Goal: Task Accomplishment & Management: Manage account settings

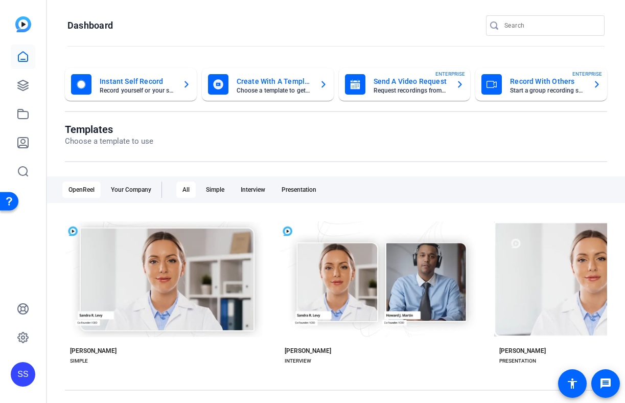
click at [29, 370] on div "SS" at bounding box center [23, 374] width 25 height 25
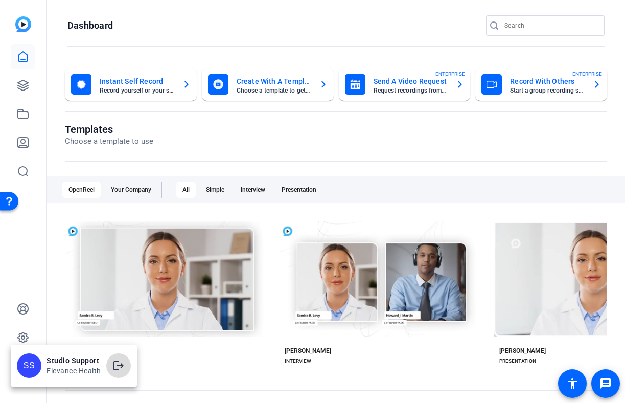
click at [122, 364] on mat-icon "logout" at bounding box center [118, 365] width 12 height 12
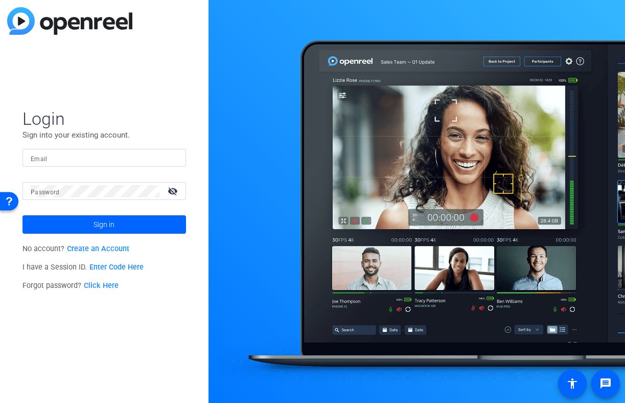
click at [81, 156] on input "Email" at bounding box center [104, 158] width 147 height 12
click at [170, 157] on img at bounding box center [169, 158] width 7 height 12
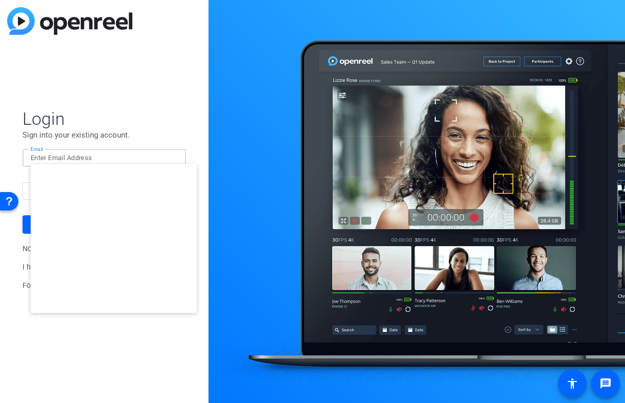
type input "studiosupport+2@openreel.com"
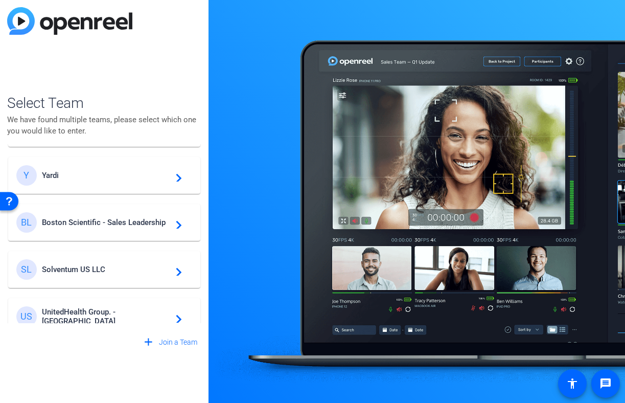
scroll to position [202, 0]
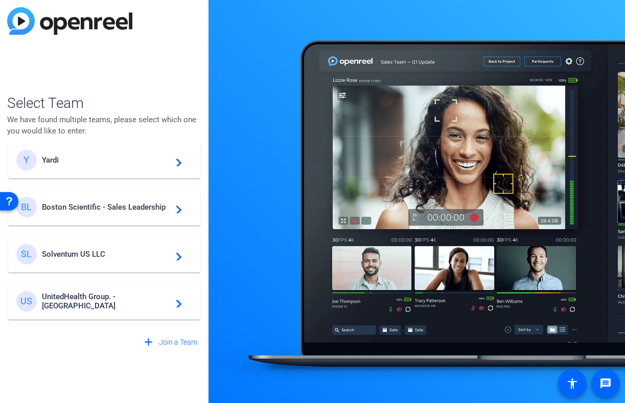
click at [119, 198] on div "BL Boston Scientific - Sales Leadership navigate_next" at bounding box center [104, 207] width 176 height 20
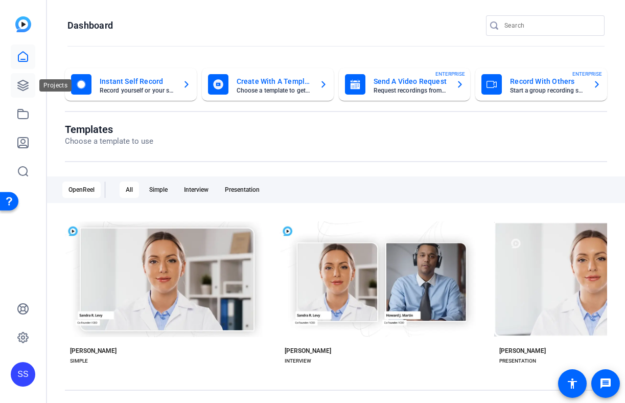
click at [19, 79] on icon at bounding box center [23, 85] width 12 height 12
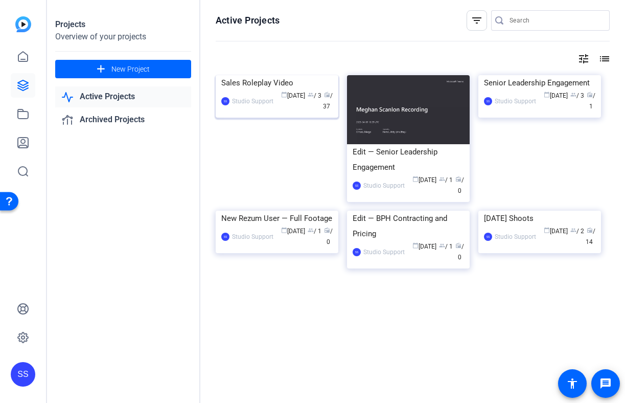
click at [285, 90] on div "Sales Roleplay Video" at bounding box center [276, 82] width 111 height 15
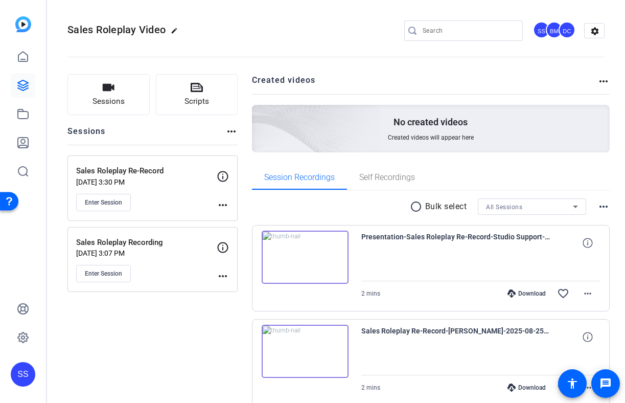
click at [169, 187] on div "Sales Roleplay Re-Record Aug 21, 2025 @ 3:30 PM Enter Session" at bounding box center [146, 188] width 141 height 46
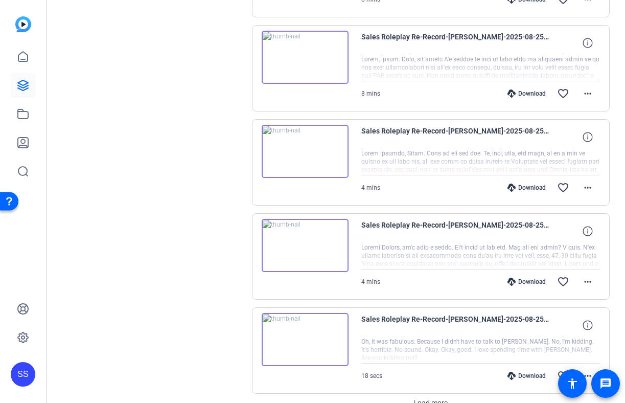
scroll to position [732, 0]
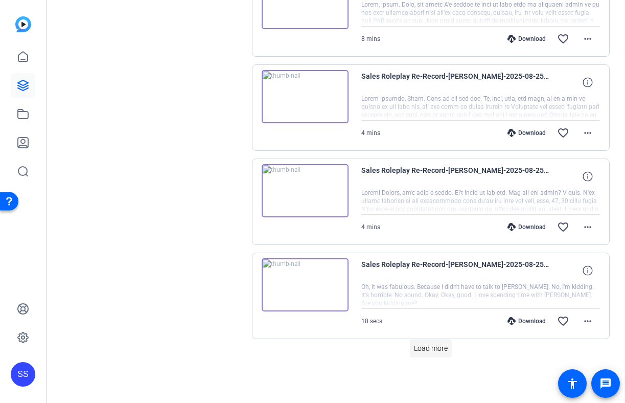
click at [427, 345] on span "Load more" at bounding box center [431, 348] width 34 height 11
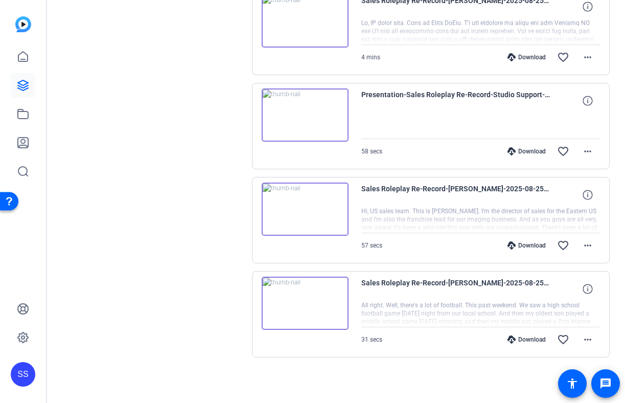
scroll to position [1560, 0]
click at [584, 243] on mat-icon "more_horiz" at bounding box center [588, 246] width 12 height 12
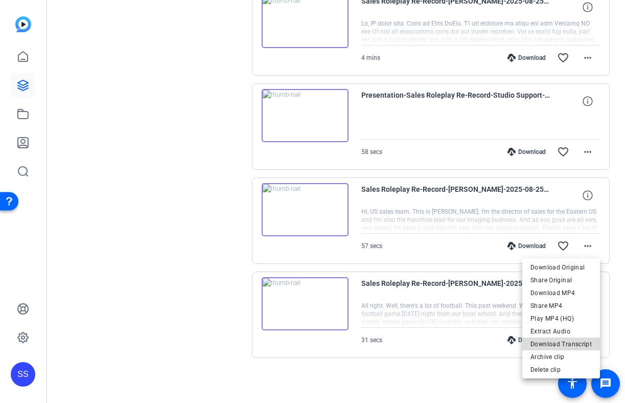
click at [569, 345] on span "Download Transcript" at bounding box center [561, 344] width 61 height 12
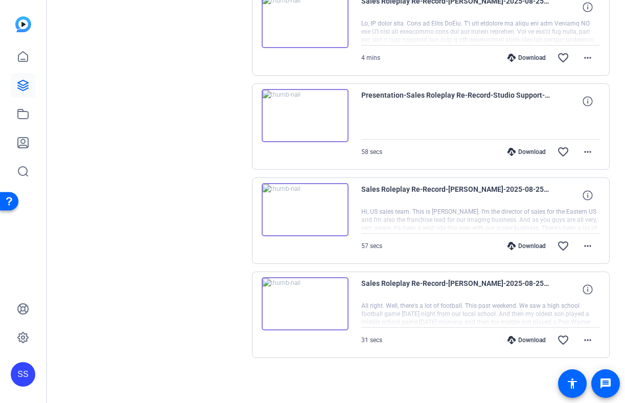
click at [299, 223] on img at bounding box center [305, 209] width 87 height 53
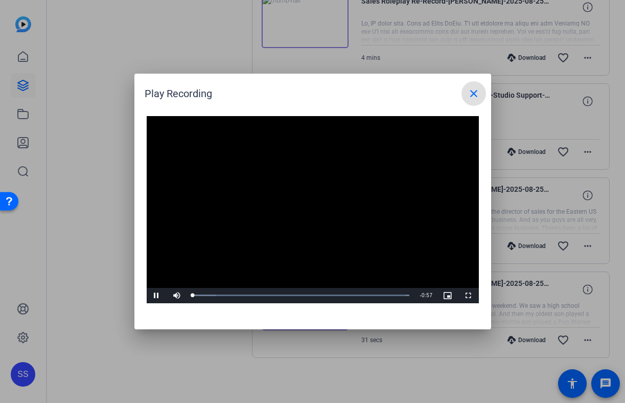
click at [473, 97] on mat-icon "close" at bounding box center [474, 93] width 12 height 12
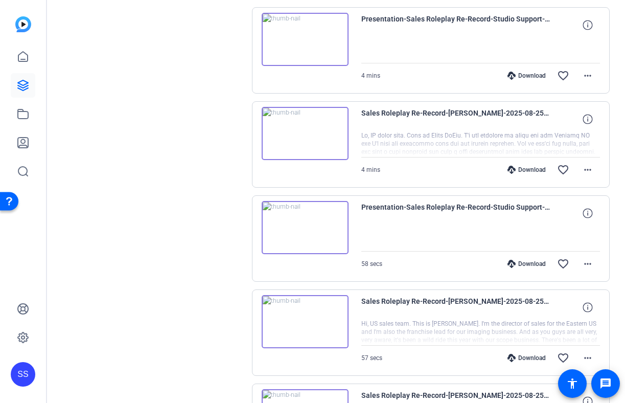
scroll to position [1446, 0]
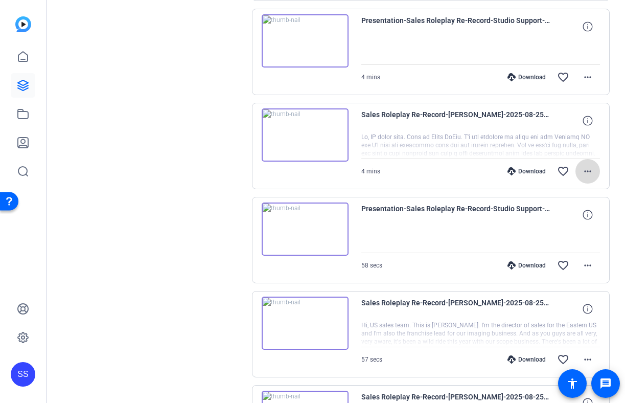
click at [584, 170] on mat-icon "more_horiz" at bounding box center [588, 171] width 12 height 12
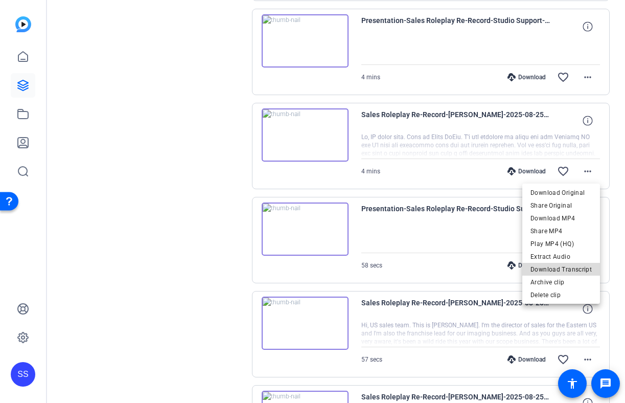
click at [572, 269] on span "Download Transcript" at bounding box center [561, 269] width 61 height 12
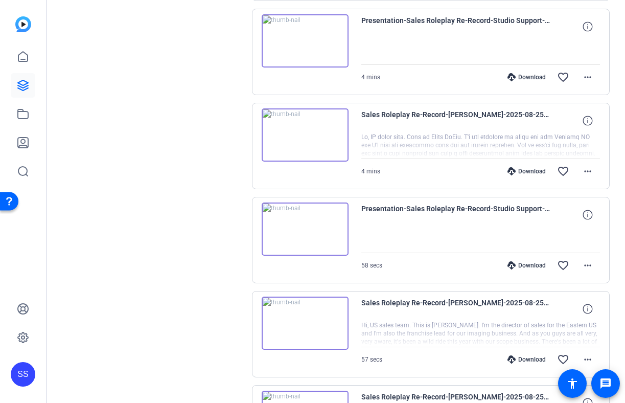
click at [317, 119] on img at bounding box center [305, 134] width 87 height 53
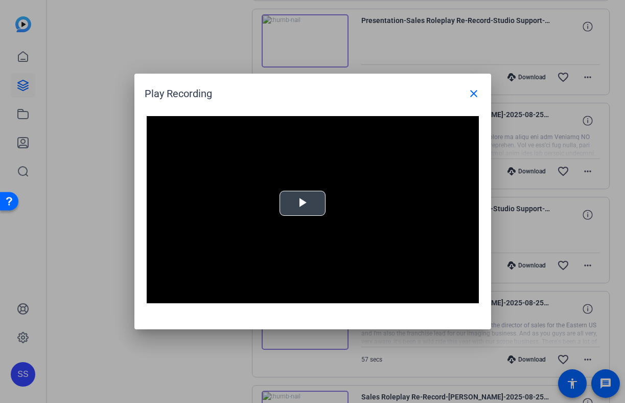
click at [319, 183] on video "Video Player" at bounding box center [313, 209] width 332 height 187
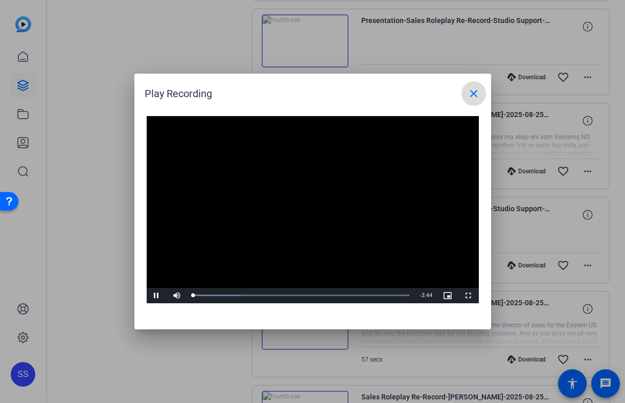
click at [476, 91] on mat-icon "close" at bounding box center [474, 93] width 12 height 12
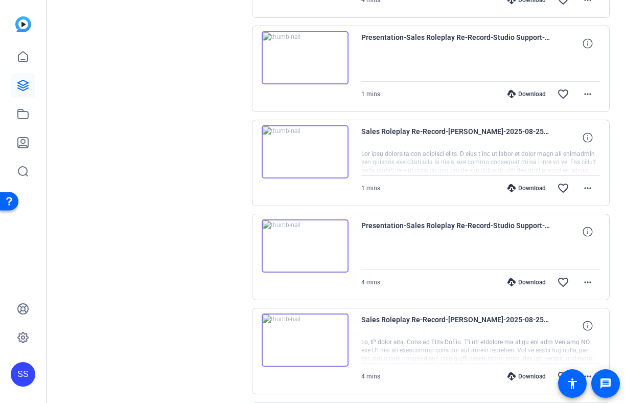
scroll to position [1238, 0]
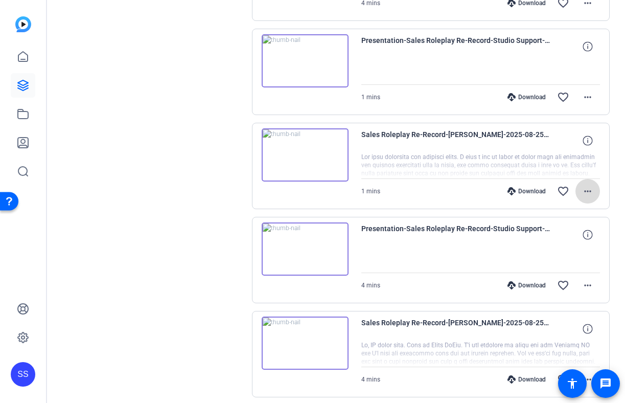
click at [583, 192] on mat-icon "more_horiz" at bounding box center [588, 191] width 12 height 12
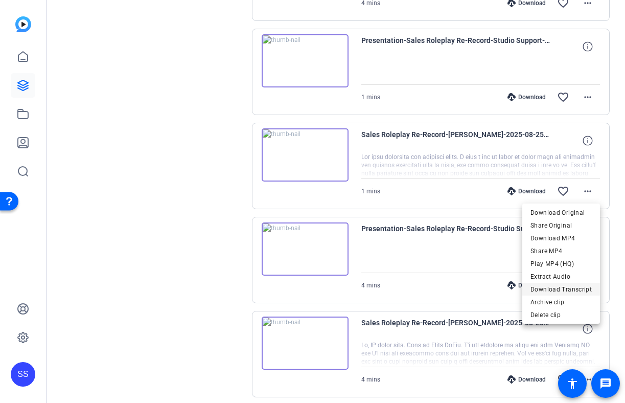
click at [570, 290] on span "Download Transcript" at bounding box center [561, 289] width 61 height 12
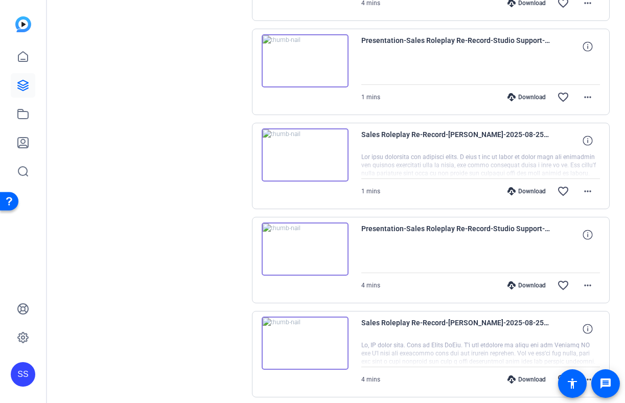
click at [312, 175] on img at bounding box center [305, 154] width 87 height 53
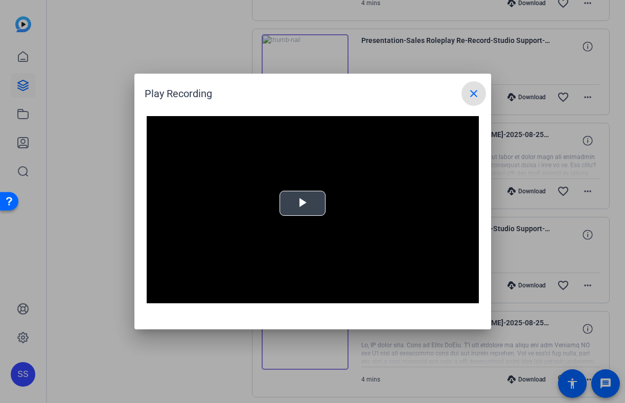
click at [303, 203] on span "Video Player" at bounding box center [303, 203] width 0 height 0
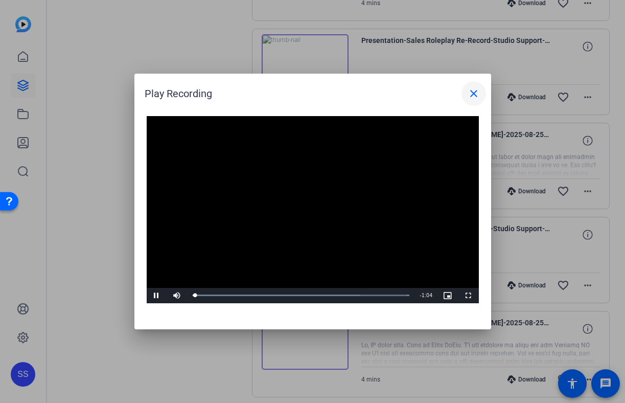
click at [478, 94] on mat-icon "close" at bounding box center [474, 93] width 12 height 12
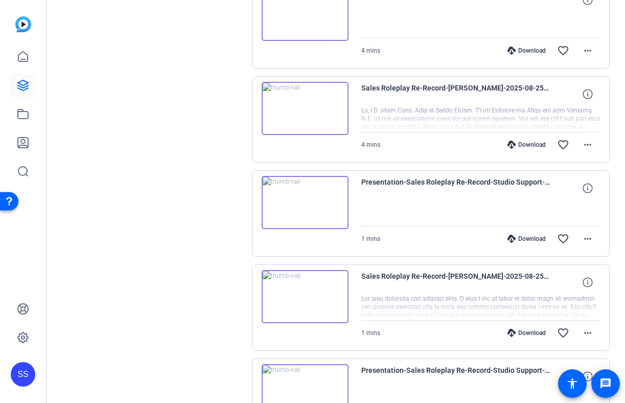
scroll to position [1089, 0]
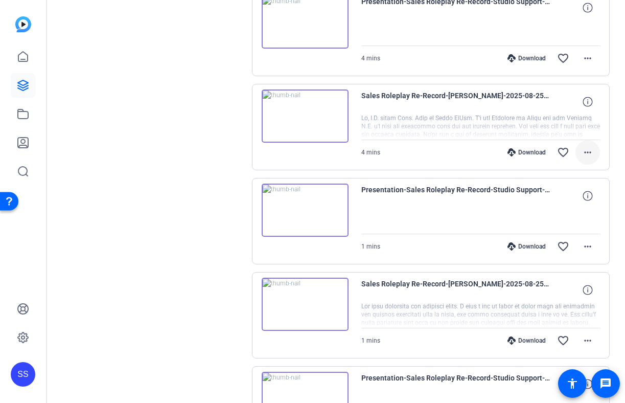
click at [596, 155] on span at bounding box center [588, 152] width 25 height 25
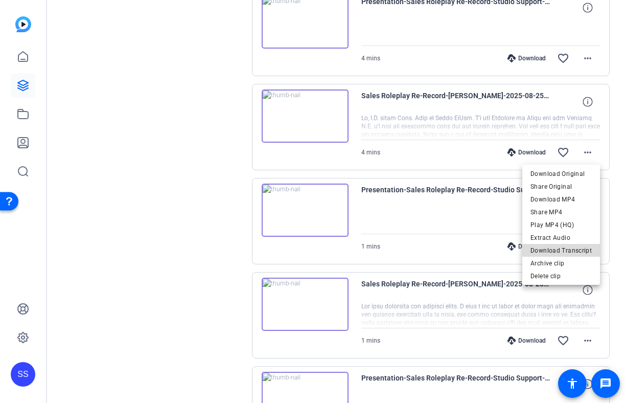
click at [563, 249] on span "Download Transcript" at bounding box center [561, 250] width 61 height 12
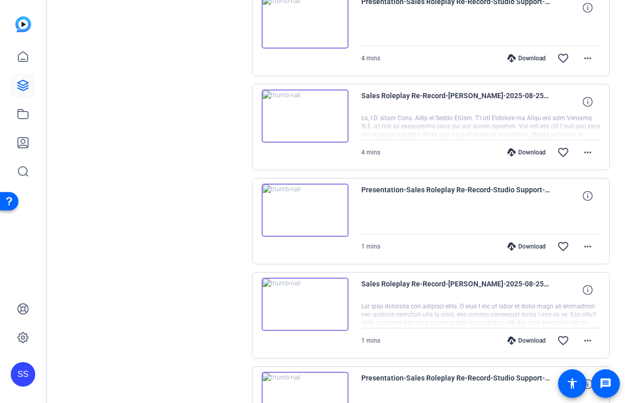
click at [291, 110] on img at bounding box center [305, 115] width 87 height 53
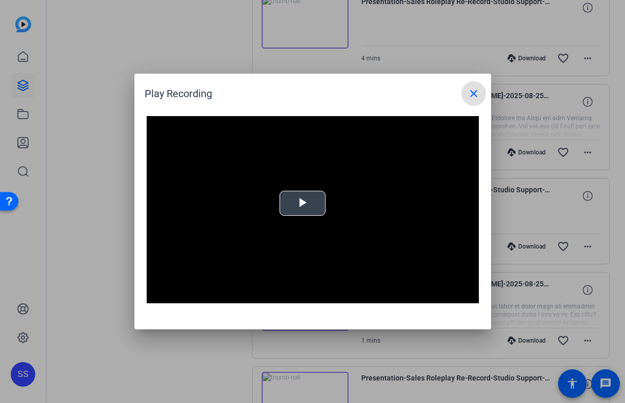
click at [282, 185] on video "Video Player" at bounding box center [313, 209] width 332 height 187
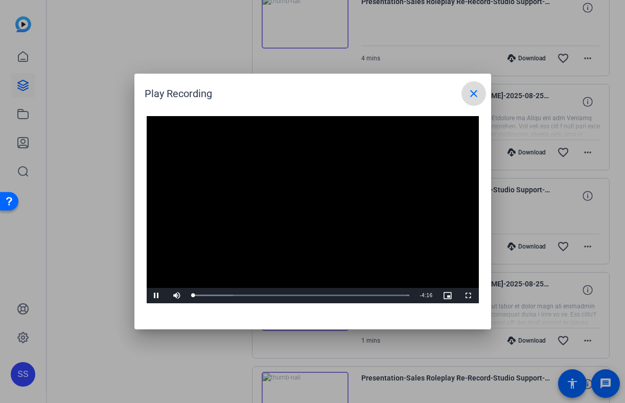
click at [472, 92] on mat-icon "close" at bounding box center [474, 93] width 12 height 12
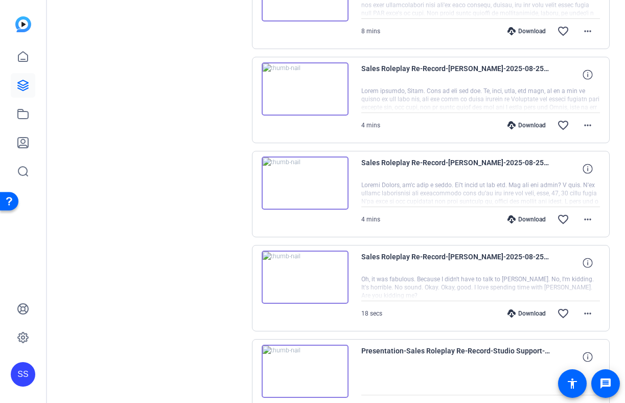
scroll to position [739, 0]
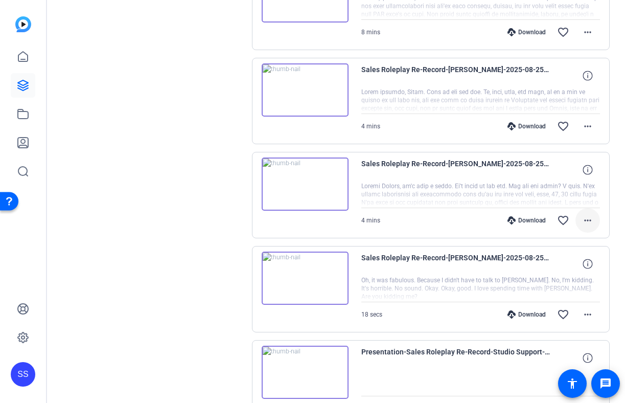
click at [588, 224] on mat-icon "more_horiz" at bounding box center [588, 220] width 12 height 12
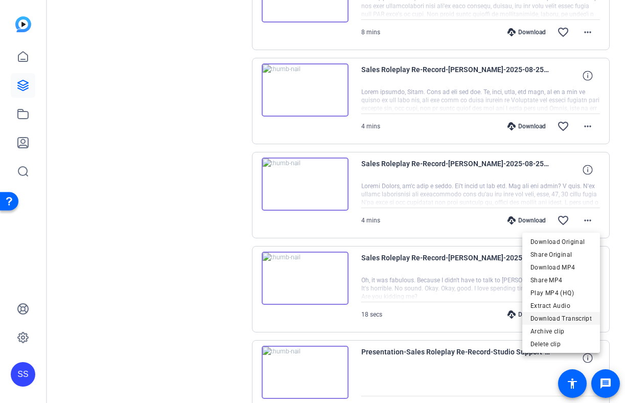
click at [571, 320] on span "Download Transcript" at bounding box center [561, 318] width 61 height 12
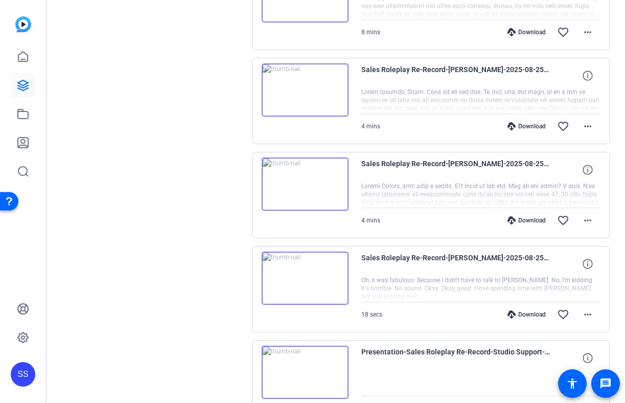
click at [256, 191] on div "Sales Roleplay Re-Record-Brian McGee-2025-08-25-09-36-21-865-0 4 mins Download …" at bounding box center [431, 195] width 358 height 86
click at [295, 183] on img at bounding box center [305, 183] width 87 height 53
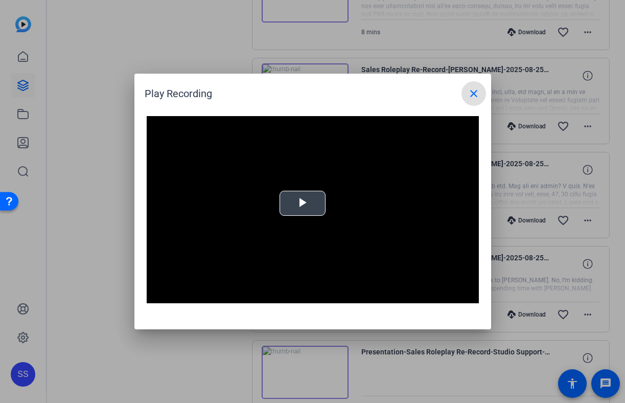
click at [303, 203] on span "Video Player" at bounding box center [303, 203] width 0 height 0
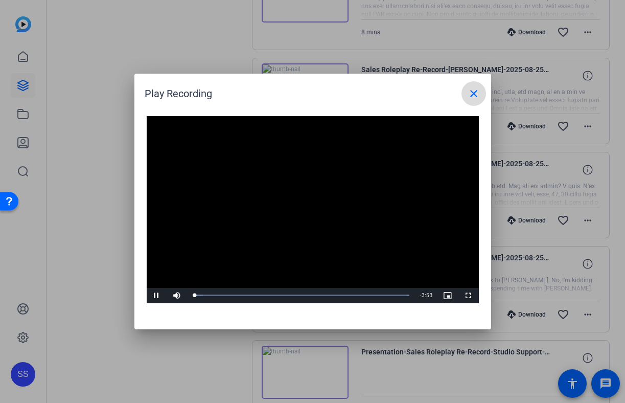
click at [474, 99] on mat-icon "close" at bounding box center [474, 93] width 12 height 12
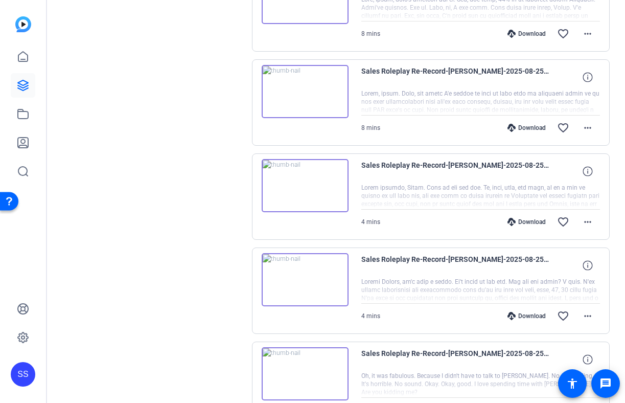
scroll to position [640, 0]
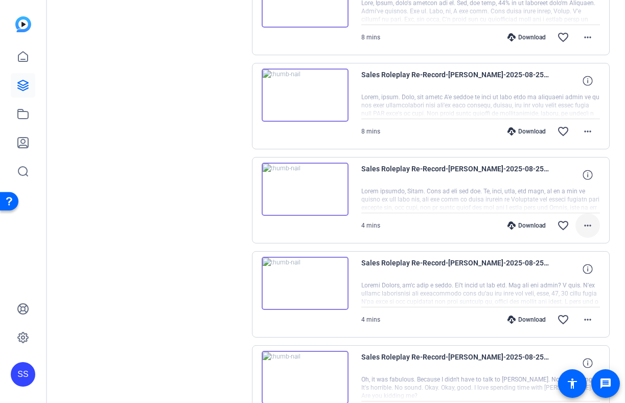
click at [592, 226] on mat-icon "more_horiz" at bounding box center [588, 225] width 12 height 12
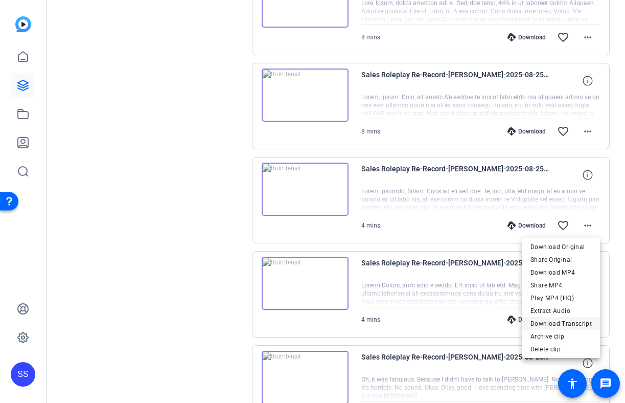
click at [573, 318] on span "Download Transcript" at bounding box center [561, 324] width 61 height 12
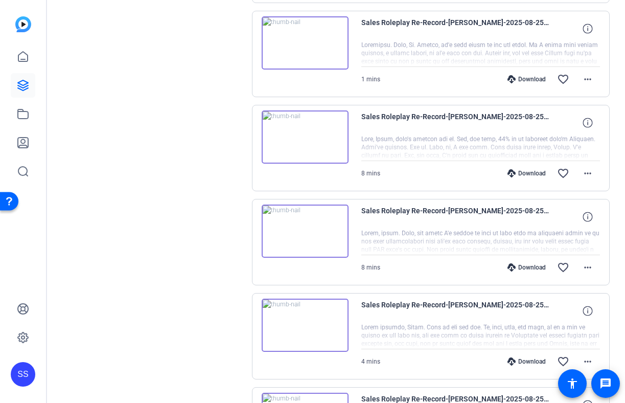
scroll to position [486, 0]
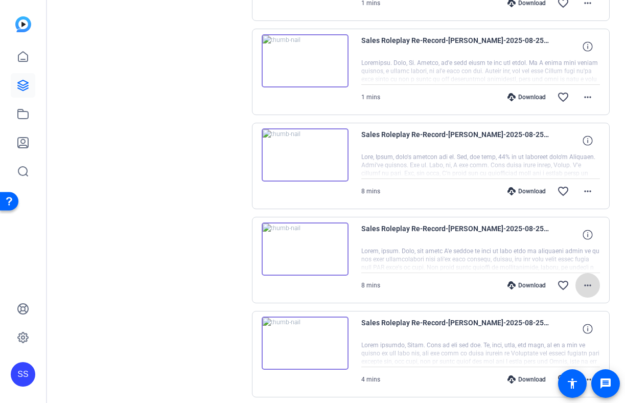
click at [597, 284] on span at bounding box center [588, 285] width 25 height 25
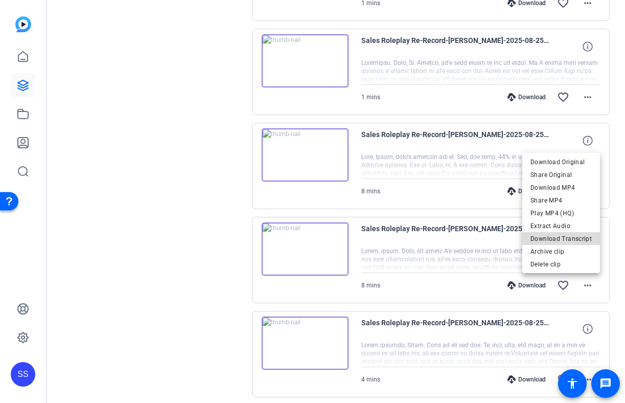
click at [577, 235] on span "Download Transcript" at bounding box center [561, 239] width 61 height 12
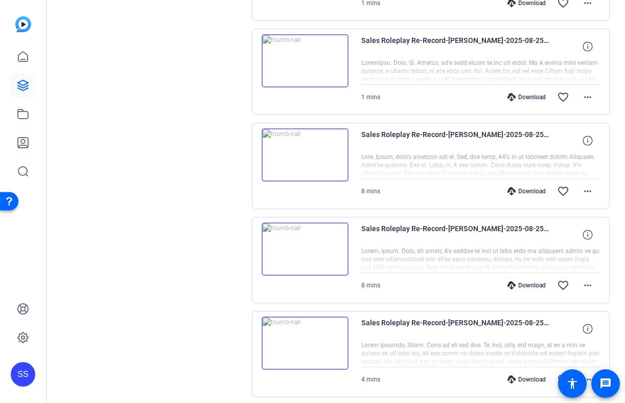
click at [314, 220] on div "Sales Roleplay Re-Record-Brian McGee-2025-08-25-09-43-35-790-0 8 mins Download …" at bounding box center [431, 260] width 358 height 86
click at [311, 243] on img at bounding box center [305, 248] width 87 height 53
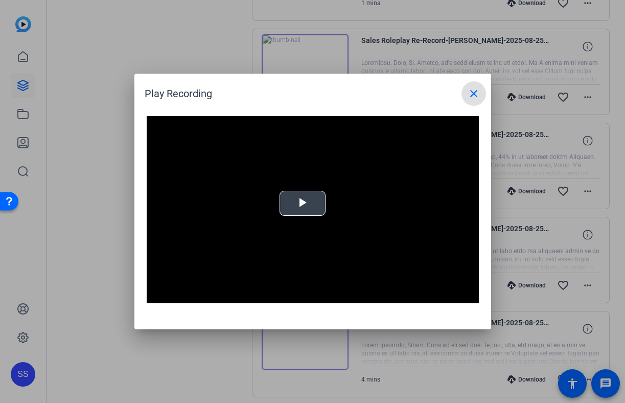
click at [303, 203] on span "Video Player" at bounding box center [303, 203] width 0 height 0
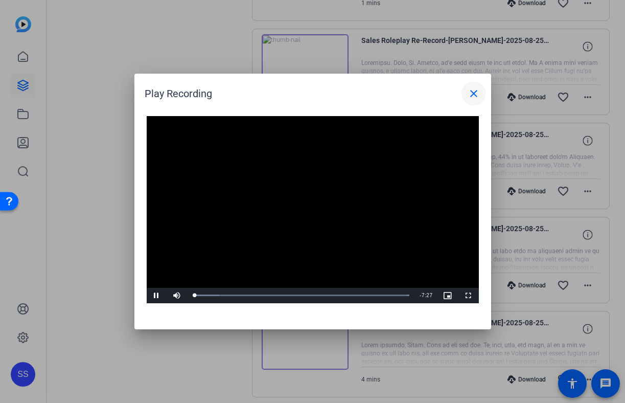
click at [468, 95] on mat-icon "close" at bounding box center [474, 93] width 12 height 12
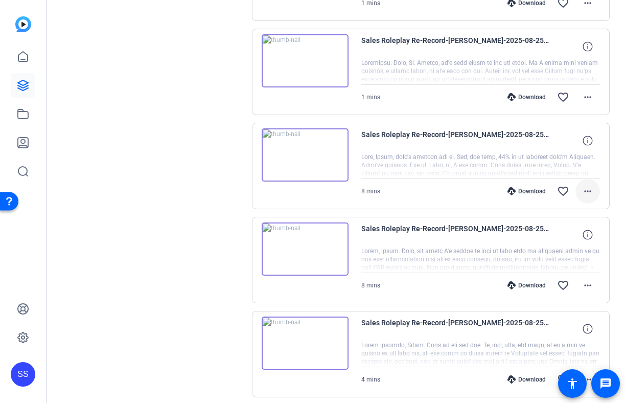
click at [584, 185] on mat-icon "more_horiz" at bounding box center [588, 191] width 12 height 12
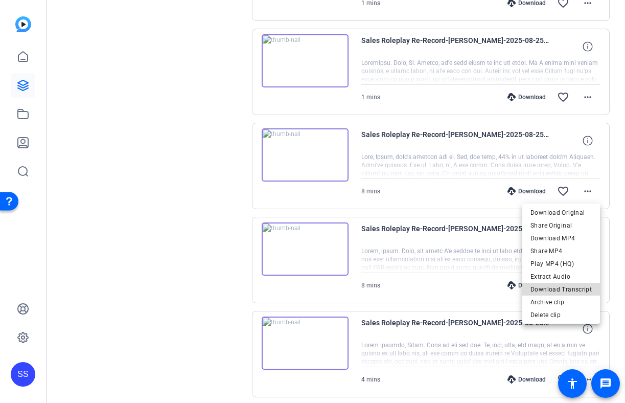
click at [563, 286] on span "Download Transcript" at bounding box center [561, 289] width 61 height 12
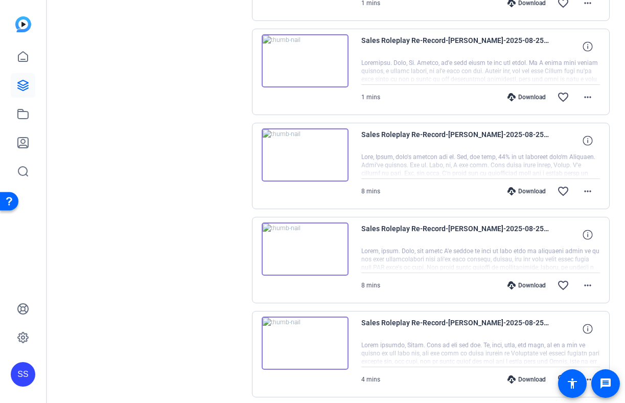
click at [308, 146] on img at bounding box center [305, 154] width 87 height 53
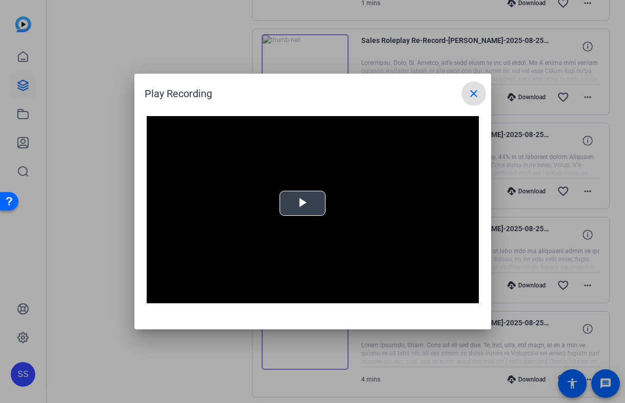
click at [303, 203] on span "Video Player" at bounding box center [303, 203] width 0 height 0
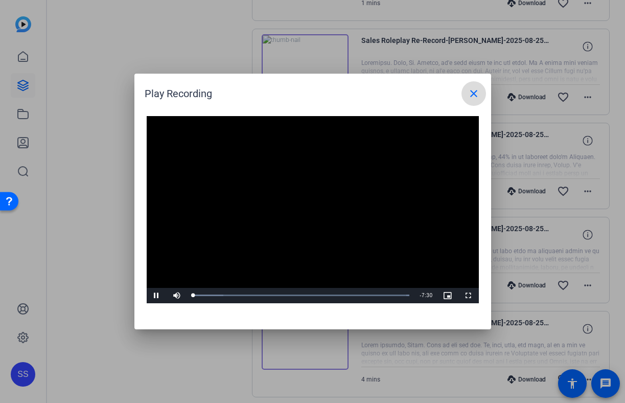
click at [473, 91] on mat-icon "close" at bounding box center [474, 93] width 12 height 12
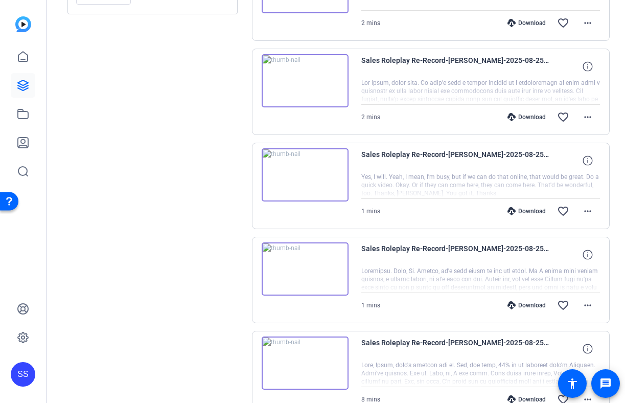
scroll to position [276, 0]
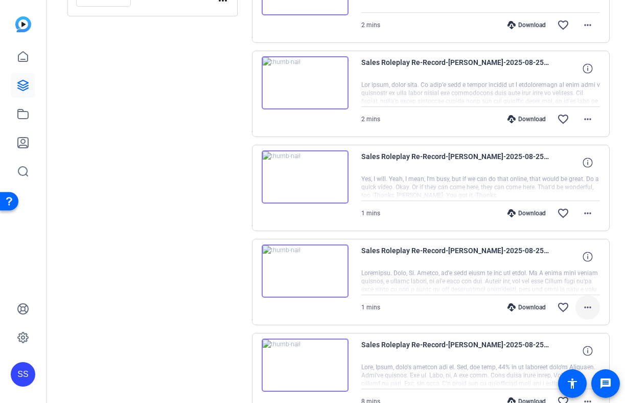
click at [590, 307] on mat-icon "more_horiz" at bounding box center [588, 307] width 12 height 12
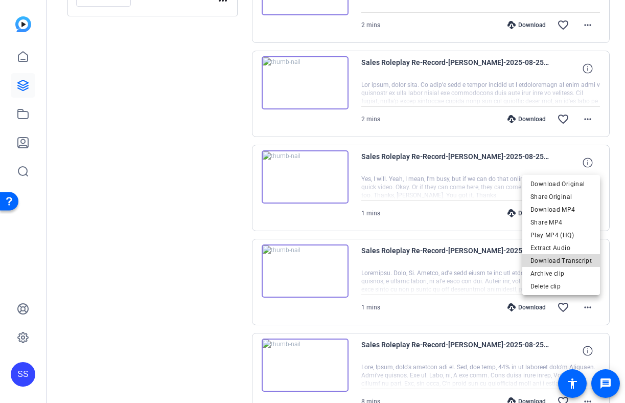
click at [579, 261] on span "Download Transcript" at bounding box center [561, 261] width 61 height 12
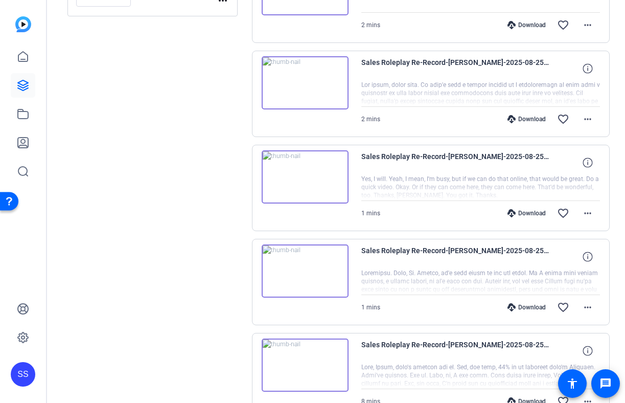
click at [312, 273] on img at bounding box center [305, 270] width 87 height 53
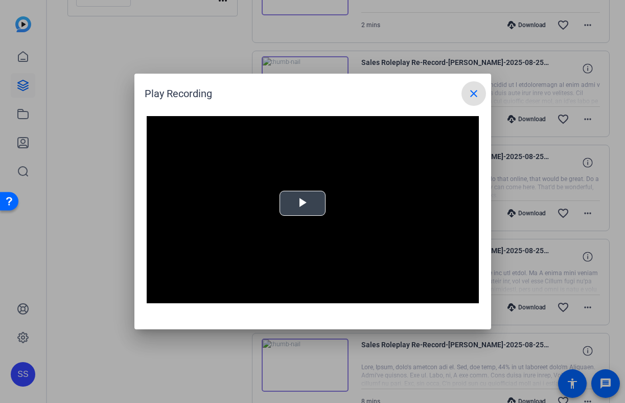
click at [303, 203] on span "Video Player" at bounding box center [303, 203] width 0 height 0
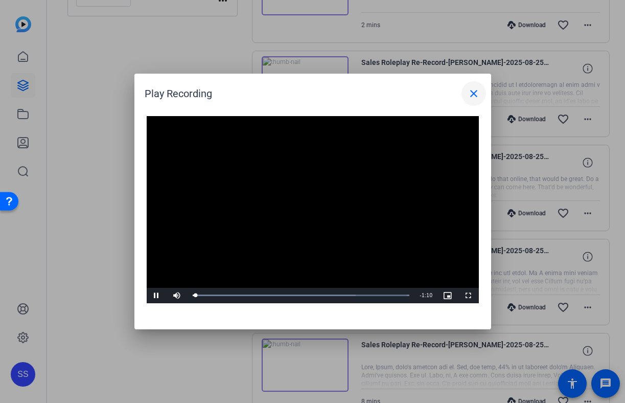
click at [475, 92] on mat-icon "close" at bounding box center [474, 93] width 12 height 12
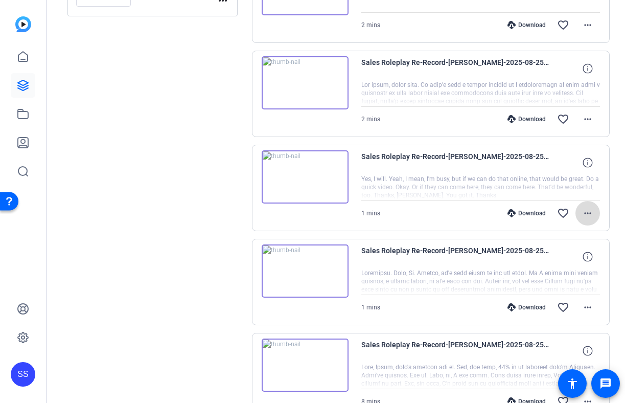
click at [590, 213] on mat-icon "more_horiz" at bounding box center [588, 213] width 12 height 12
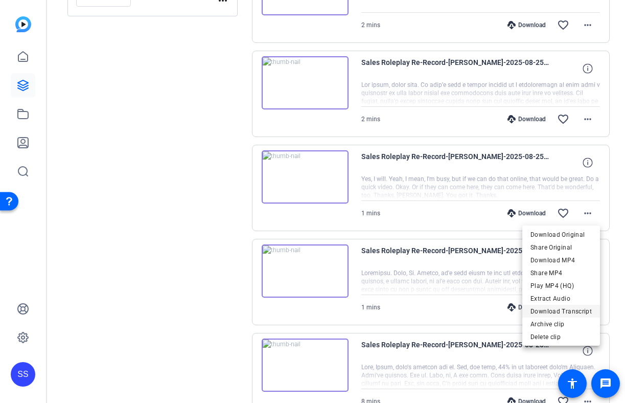
click at [573, 308] on span "Download Transcript" at bounding box center [561, 311] width 61 height 12
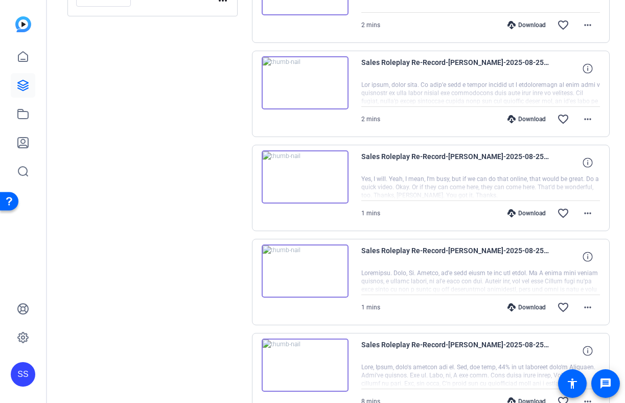
click at [324, 171] on img at bounding box center [305, 176] width 87 height 53
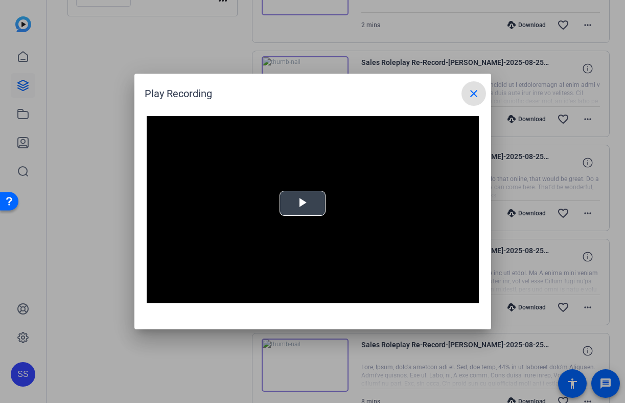
click at [303, 203] on span "Video Player" at bounding box center [303, 203] width 0 height 0
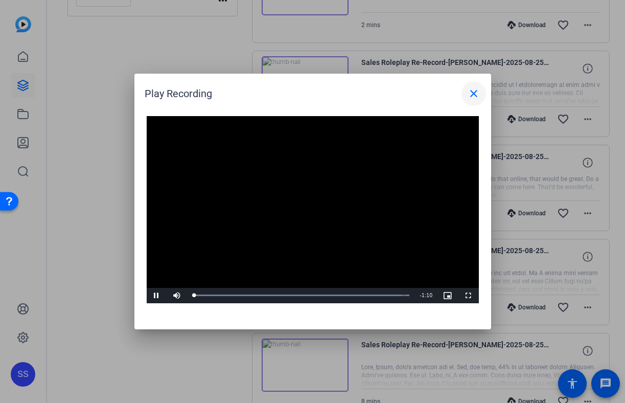
click at [473, 92] on mat-icon "close" at bounding box center [474, 93] width 12 height 12
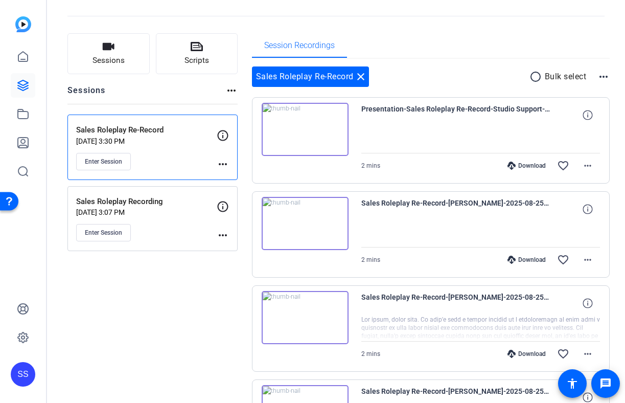
scroll to position [39, 0]
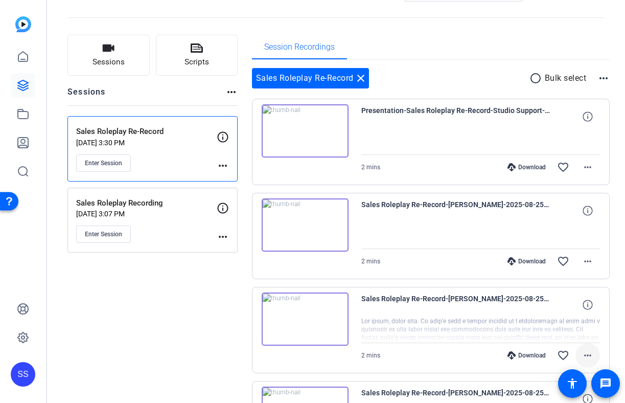
click at [590, 356] on mat-icon "more_horiz" at bounding box center [588, 355] width 12 height 12
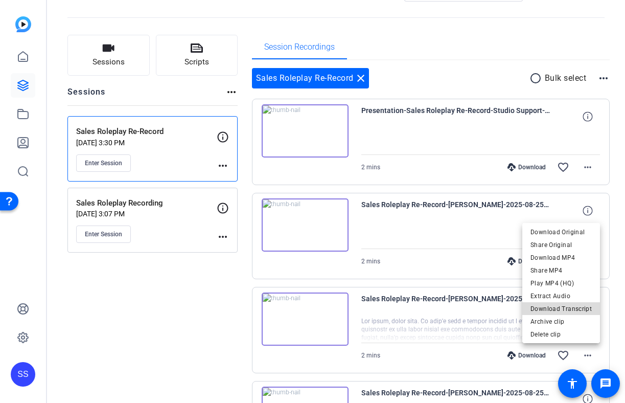
click at [569, 308] on span "Download Transcript" at bounding box center [561, 309] width 61 height 12
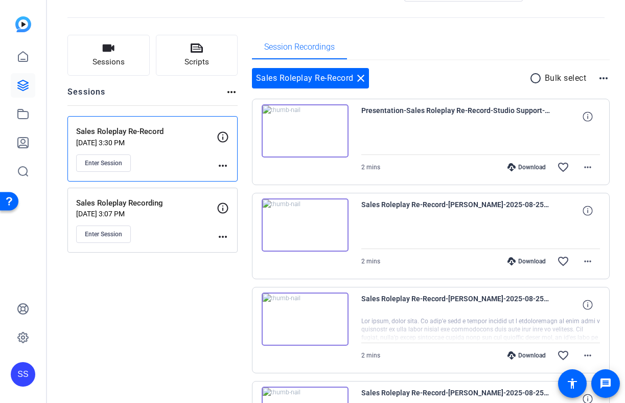
click at [325, 326] on img at bounding box center [305, 318] width 87 height 53
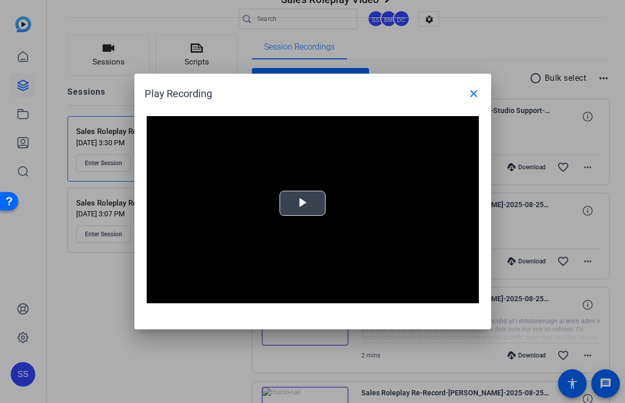
click at [303, 203] on span "Video Player" at bounding box center [303, 203] width 0 height 0
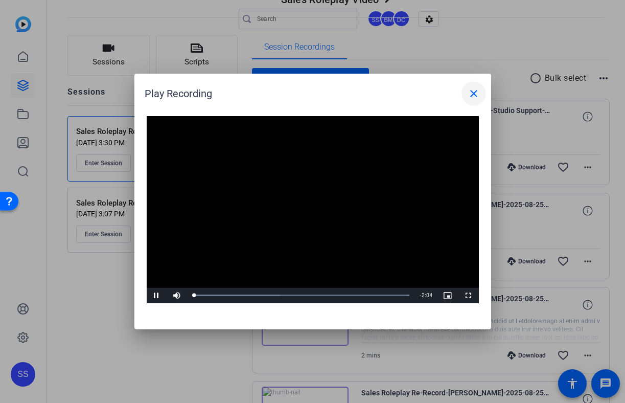
click at [473, 85] on span at bounding box center [474, 93] width 25 height 25
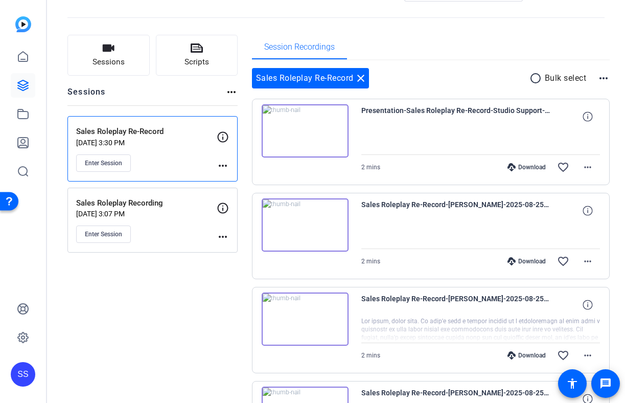
click at [26, 382] on div "SS" at bounding box center [23, 374] width 25 height 25
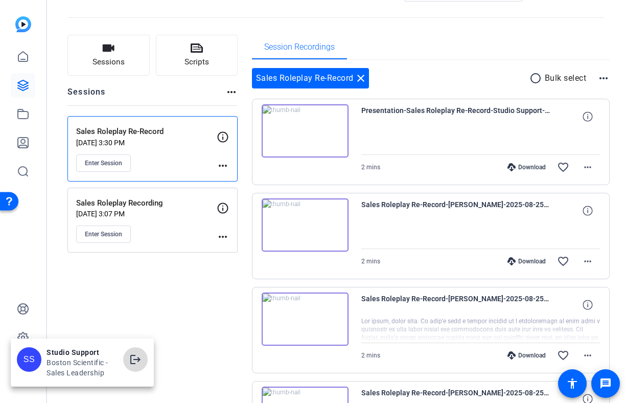
click at [141, 353] on mat-icon "logout" at bounding box center [135, 359] width 12 height 12
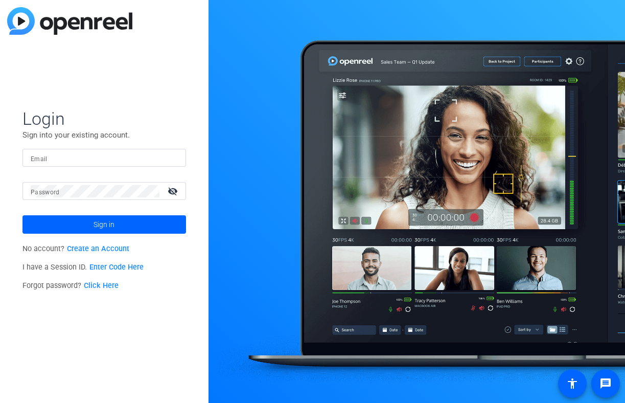
click at [159, 159] on input "Email" at bounding box center [104, 158] width 147 height 12
click at [172, 155] on img at bounding box center [169, 158] width 7 height 12
type input "studiosupport@openreel.com"
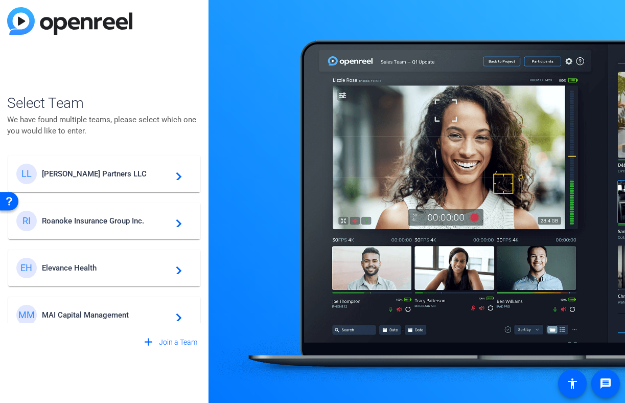
click at [95, 269] on span "Elevance Health" at bounding box center [106, 267] width 128 height 9
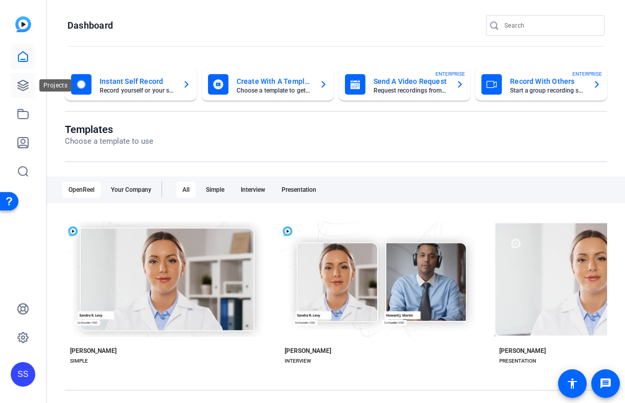
click at [18, 84] on icon at bounding box center [23, 85] width 12 height 12
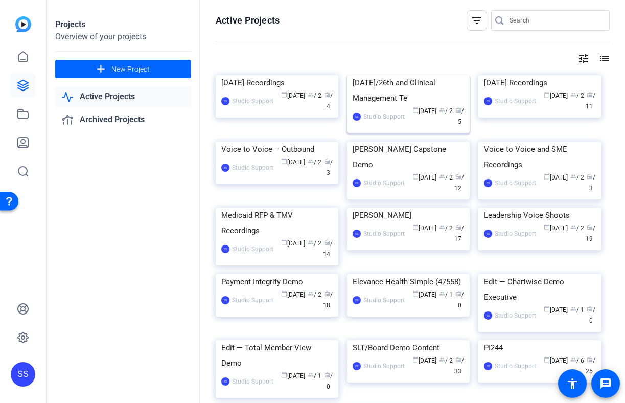
click at [382, 106] on div "Aug 13th/26th and Clinical Management Te" at bounding box center [408, 90] width 111 height 31
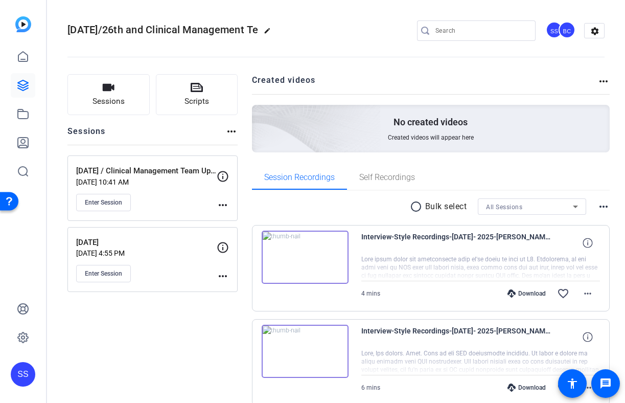
click at [223, 208] on mat-icon "more_horiz" at bounding box center [223, 205] width 12 height 12
click at [240, 220] on span "Edit Session" at bounding box center [248, 220] width 47 height 12
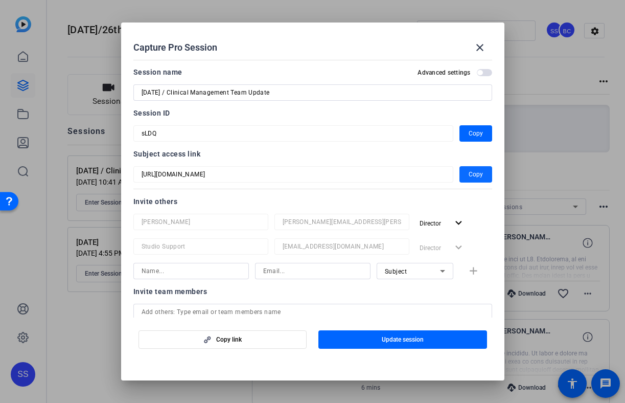
click at [480, 173] on span "Copy" at bounding box center [476, 174] width 14 height 12
click at [480, 41] on mat-icon "close" at bounding box center [480, 47] width 12 height 12
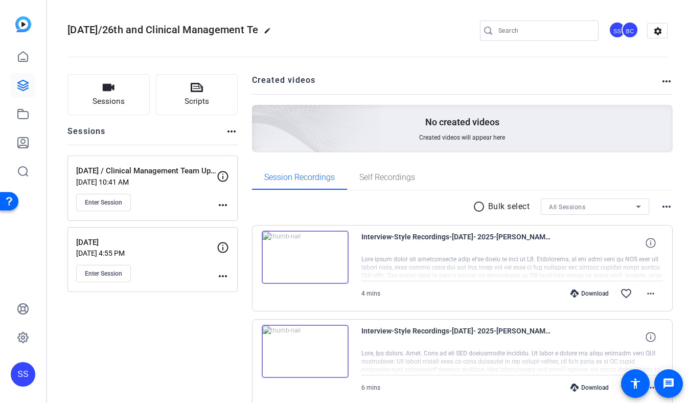
click at [24, 372] on div "SS" at bounding box center [23, 374] width 25 height 25
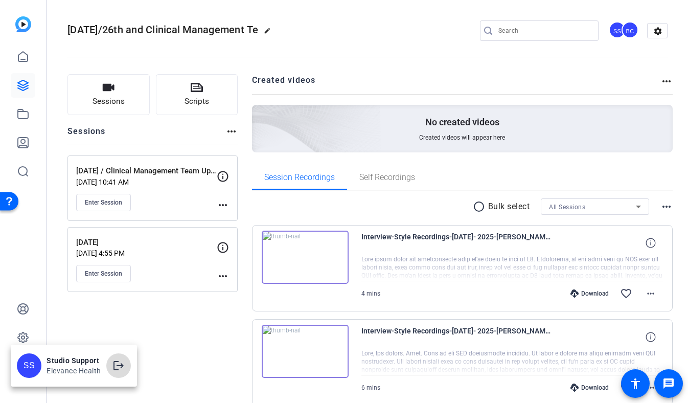
click at [122, 363] on mat-icon "logout" at bounding box center [118, 365] width 12 height 12
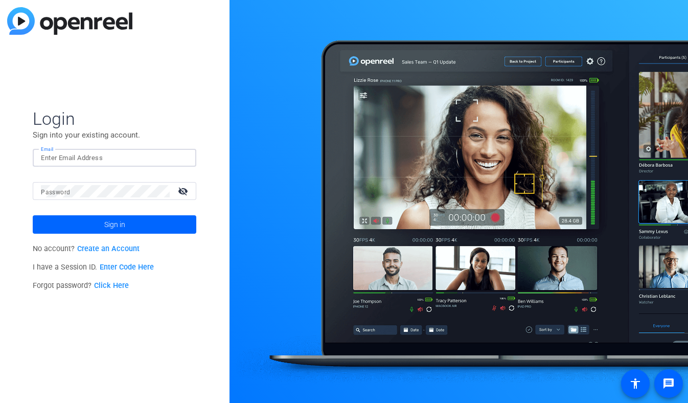
click at [176, 157] on input "Email" at bounding box center [114, 158] width 147 height 12
click at [182, 157] on img at bounding box center [179, 158] width 7 height 12
type input "studiosupport@openreel.com"
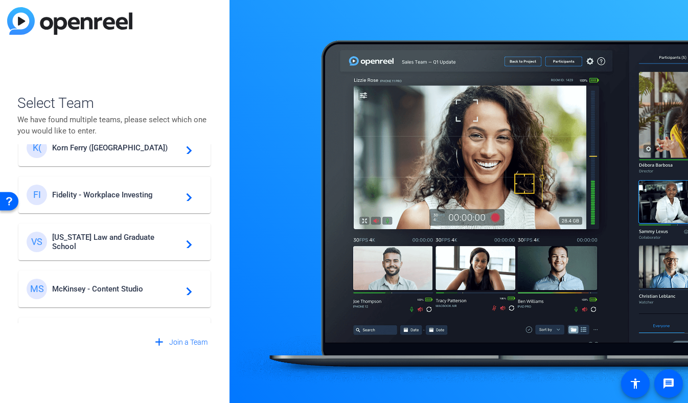
scroll to position [246, 0]
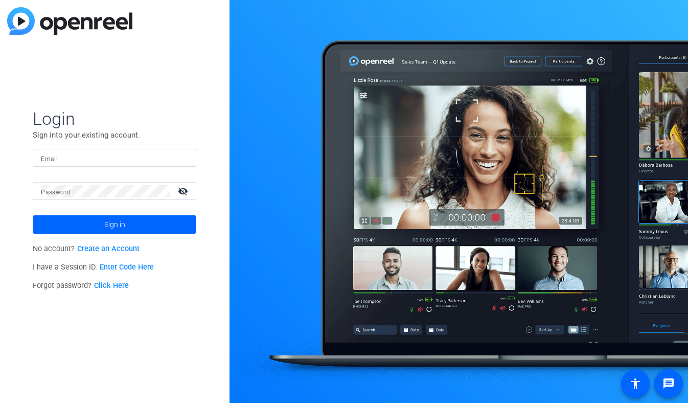
click at [190, 155] on div "Email" at bounding box center [115, 158] width 164 height 18
click at [183, 156] on div at bounding box center [182, 158] width 12 height 12
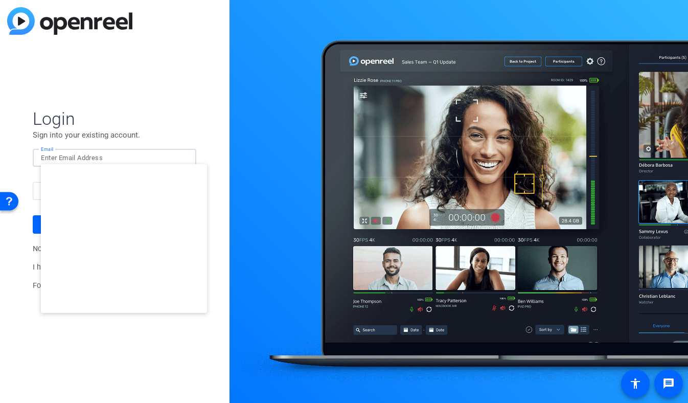
type input "studiosupport+1@openreel.com"
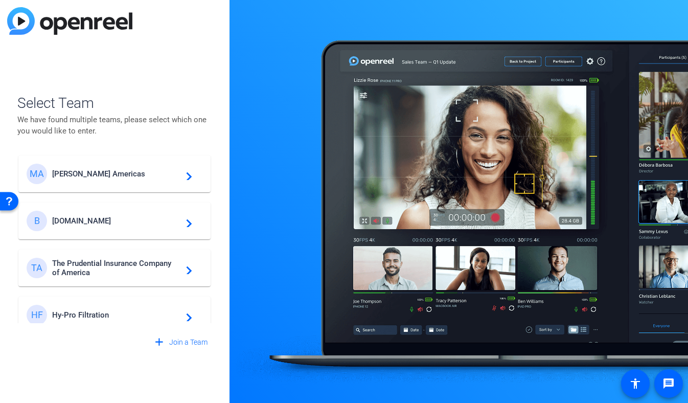
click at [140, 170] on span "Messer Americas" at bounding box center [116, 173] width 128 height 9
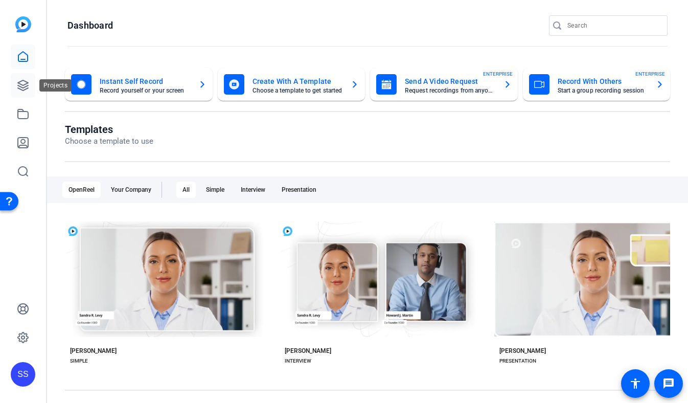
click at [29, 90] on icon at bounding box center [23, 85] width 12 height 12
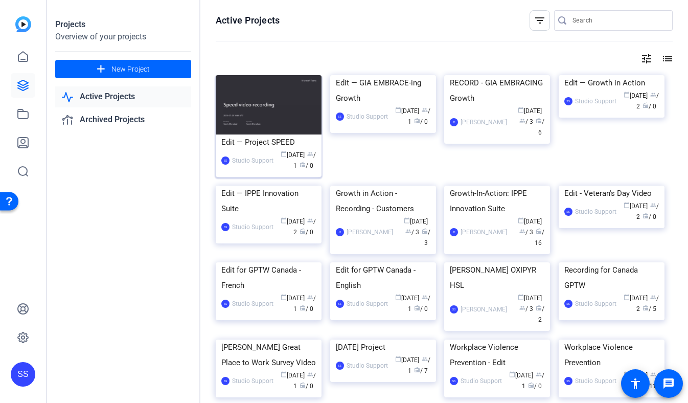
click at [282, 105] on img at bounding box center [269, 104] width 106 height 59
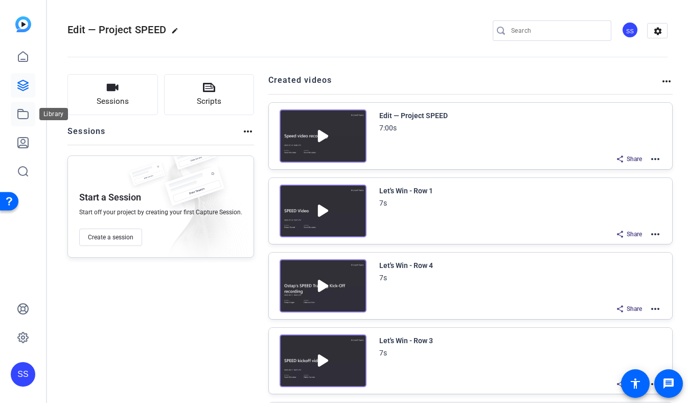
click at [30, 112] on link at bounding box center [23, 114] width 25 height 25
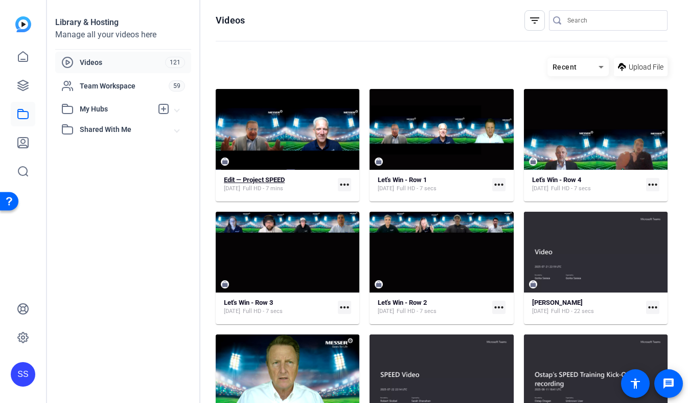
click at [240, 188] on span "[DATE]" at bounding box center [232, 189] width 16 height 8
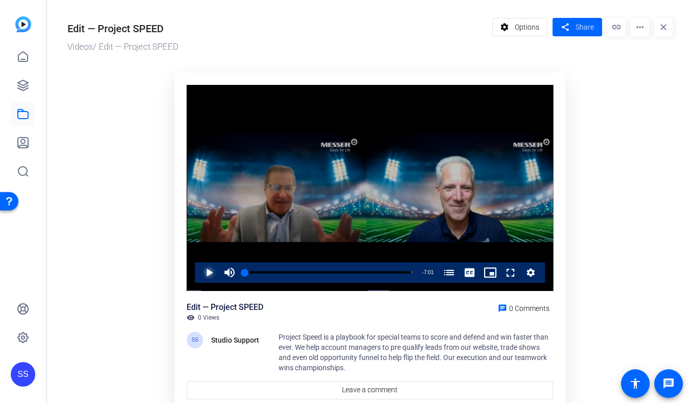
click at [199, 275] on span "Video Player" at bounding box center [199, 272] width 0 height 20
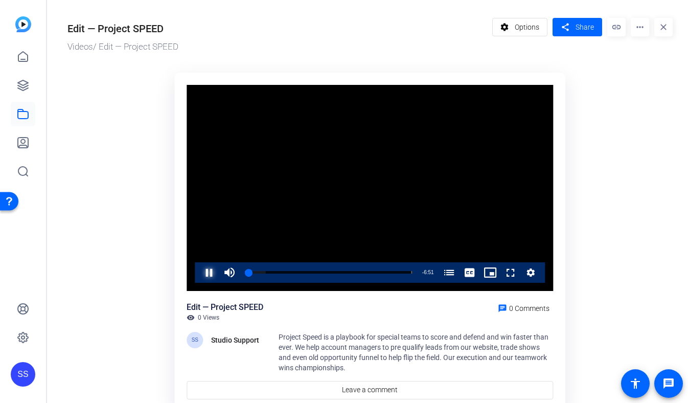
click at [199, 269] on span "Video Player" at bounding box center [199, 272] width 0 height 20
click at [639, 34] on mat-icon "more_horiz" at bounding box center [640, 27] width 18 height 18
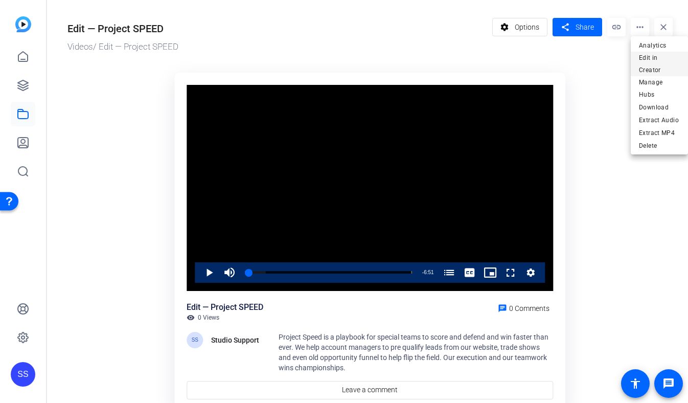
click at [655, 71] on span "Edit in Creator" at bounding box center [659, 64] width 41 height 25
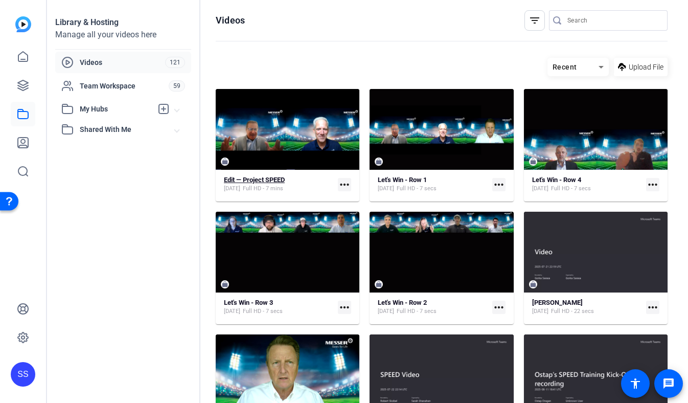
click at [271, 182] on strong "Edit — Project SPEED" at bounding box center [254, 180] width 61 height 8
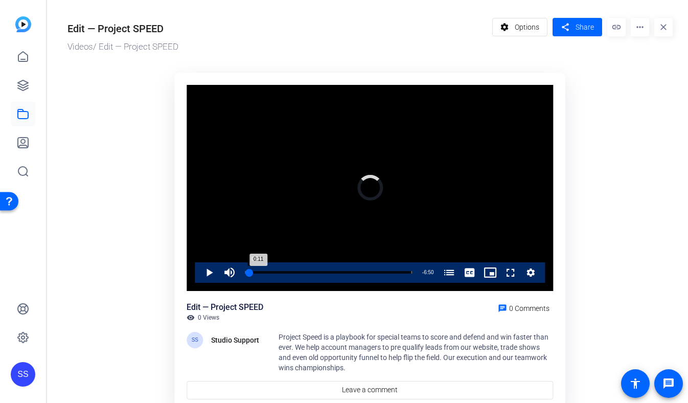
click at [247, 271] on div "0:11" at bounding box center [247, 272] width 5 height 3
click at [199, 273] on span "Video Player" at bounding box center [199, 272] width 0 height 20
click at [199, 274] on span "Video Player" at bounding box center [199, 272] width 0 height 20
click at [289, 275] on div "Loaded : 12.14% 1:50 0:10 Project Speed: The [PERSON_NAME] Team (00:00)" at bounding box center [328, 272] width 177 height 20
click at [334, 268] on div "Loaded : 40.63% 3:45 1:50 Project Speed: The [PERSON_NAME] Team (00:00)" at bounding box center [328, 272] width 177 height 20
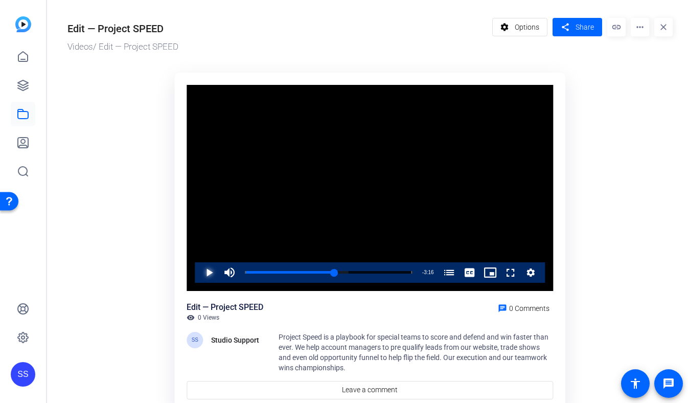
click at [199, 270] on span "Video Player" at bounding box center [199, 272] width 0 height 20
click at [332, 297] on div "Video Player is loading. Play Video Pause Mute 14% Current Time 3:46 / Duration…" at bounding box center [369, 242] width 391 height 339
click at [199, 268] on span "Video Player" at bounding box center [199, 272] width 0 height 20
click at [306, 268] on div "Loaded : 69.12% 2:34 3:47 Project Speed: The [PERSON_NAME] Team (00:00)" at bounding box center [328, 272] width 177 height 20
click at [199, 272] on span "Video Player" at bounding box center [199, 272] width 0 height 20
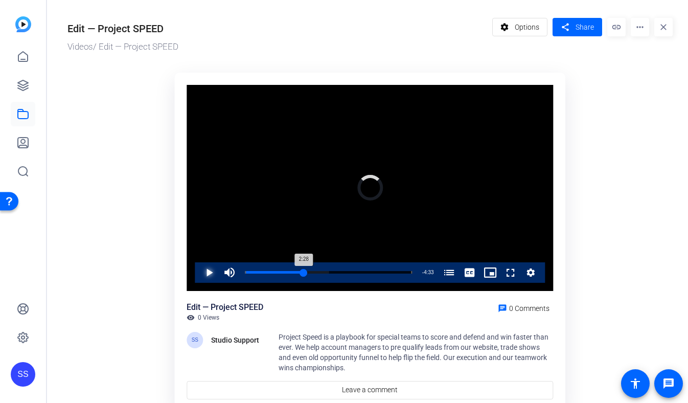
click at [304, 271] on div "2:28" at bounding box center [274, 272] width 59 height 3
click at [199, 274] on span "Video Player" at bounding box center [199, 272] width 0 height 20
click at [199, 272] on span "Video Player" at bounding box center [199, 272] width 0 height 20
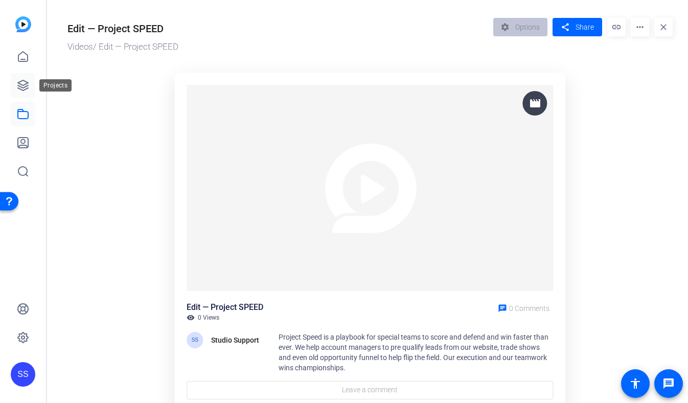
click at [25, 83] on icon at bounding box center [23, 85] width 12 height 12
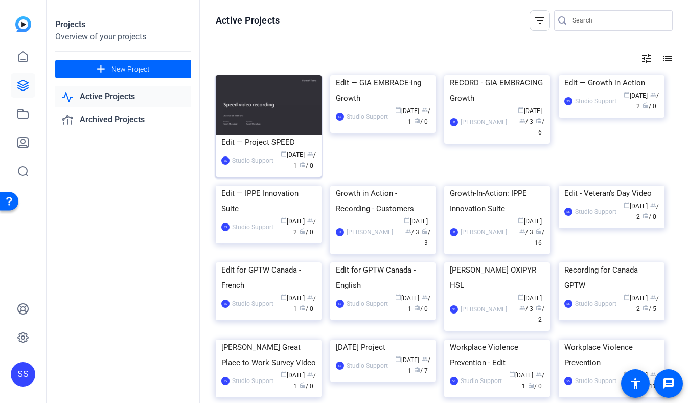
click at [224, 148] on div "Edit — Project SPEED" at bounding box center [268, 141] width 95 height 15
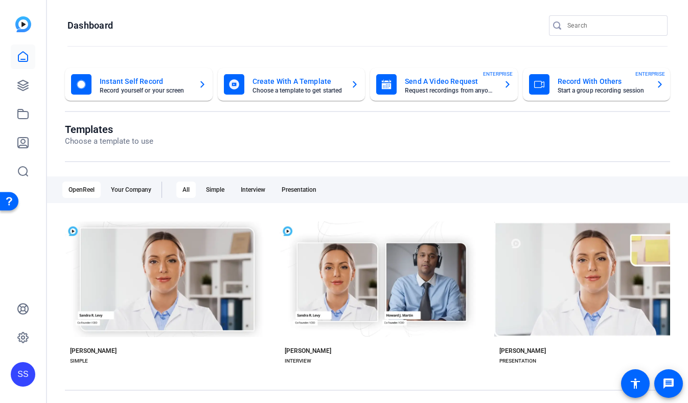
click at [17, 387] on div "SS" at bounding box center [23, 201] width 46 height 403
click at [21, 375] on div "SS" at bounding box center [23, 374] width 25 height 25
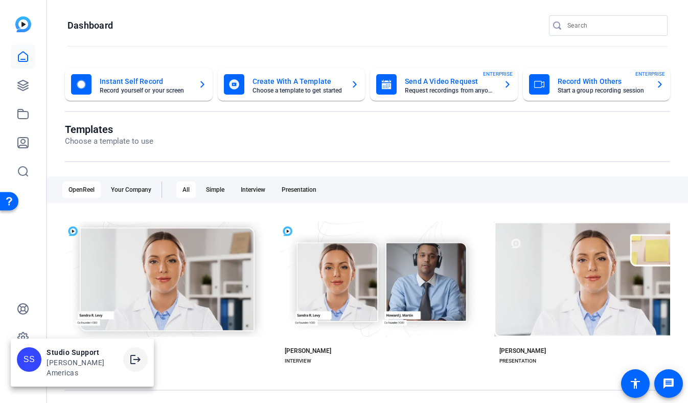
click at [129, 364] on mat-icon "logout" at bounding box center [135, 359] width 12 height 12
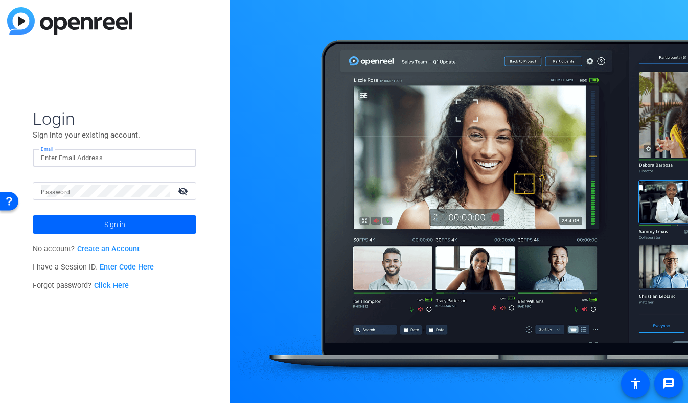
click at [160, 160] on input "Email" at bounding box center [114, 158] width 147 height 12
click at [178, 158] on img at bounding box center [179, 158] width 7 height 12
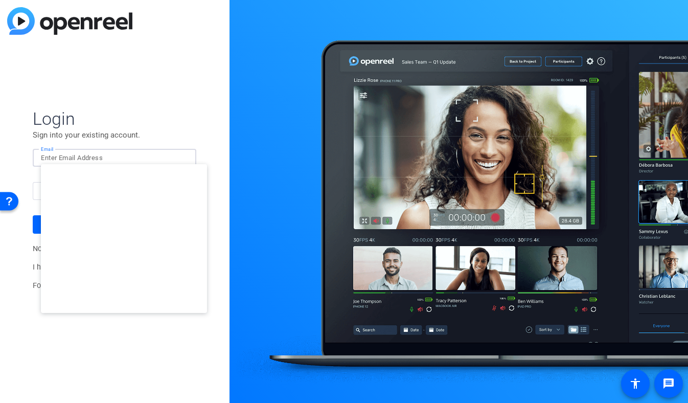
type input "studiosupport@openreel.com"
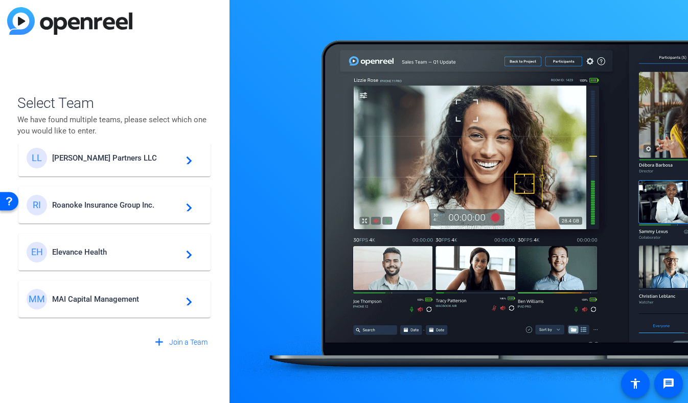
scroll to position [22, 0]
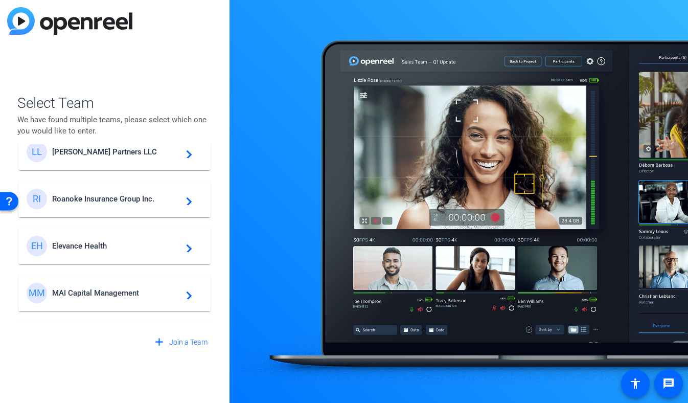
click at [135, 244] on span "Elevance Health" at bounding box center [116, 245] width 128 height 9
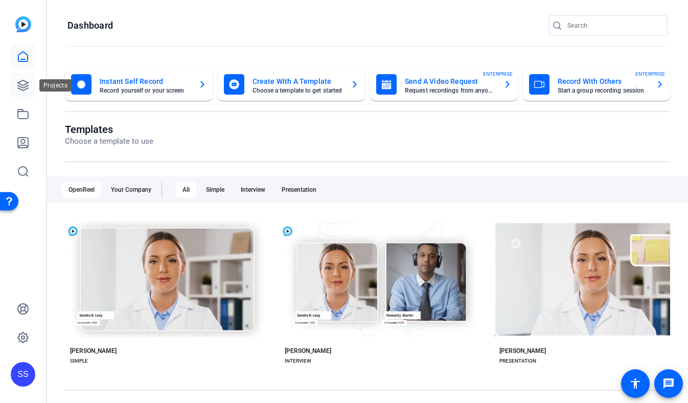
click at [20, 83] on icon at bounding box center [23, 85] width 12 height 12
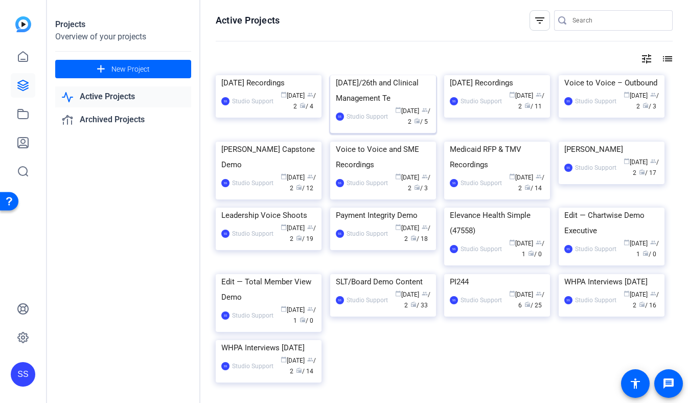
click at [358, 106] on div "Aug 13th/26th and Clinical Management Te" at bounding box center [383, 90] width 95 height 31
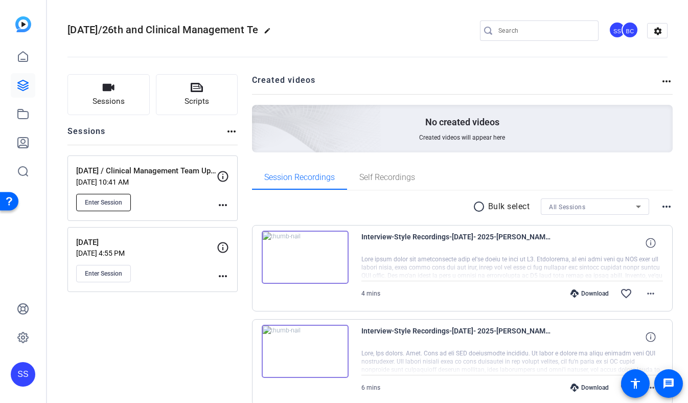
click at [111, 201] on span "Enter Session" at bounding box center [103, 202] width 37 height 8
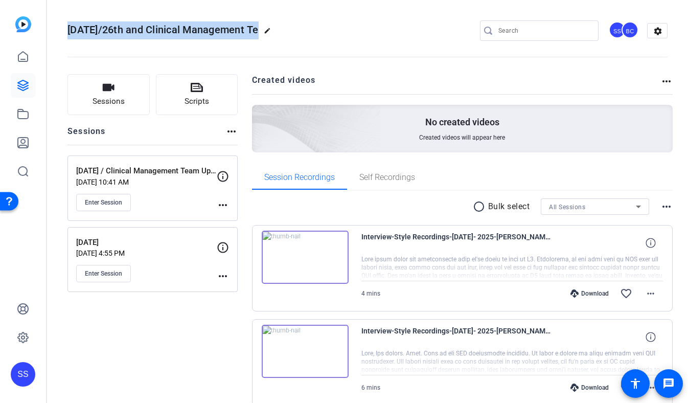
drag, startPoint x: 259, startPoint y: 28, endPoint x: 64, endPoint y: 22, distance: 194.4
click at [64, 22] on mat-toolbar "Aug 13th/26th and Clinical Management Te edit SS BC settings" at bounding box center [367, 30] width 641 height 61
copy span "Aug 13th/26th and Clinical Management"
click at [227, 210] on mat-icon "more_horiz" at bounding box center [223, 205] width 12 height 12
click at [231, 218] on span "Edit Session" at bounding box center [248, 220] width 47 height 12
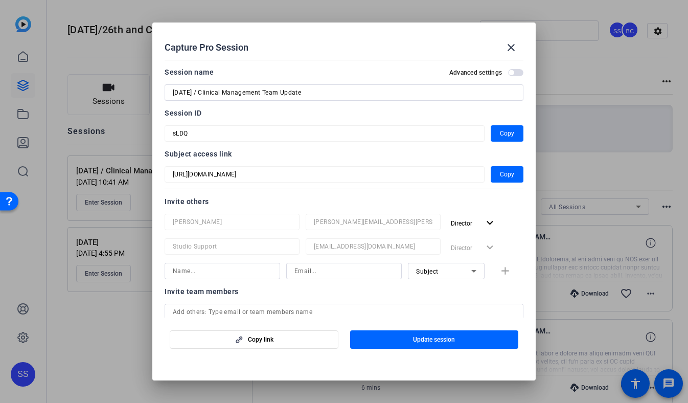
click at [310, 96] on input "Aug 26th / Clinical Management Team Update" at bounding box center [344, 92] width 343 height 12
click at [509, 40] on span at bounding box center [511, 47] width 25 height 25
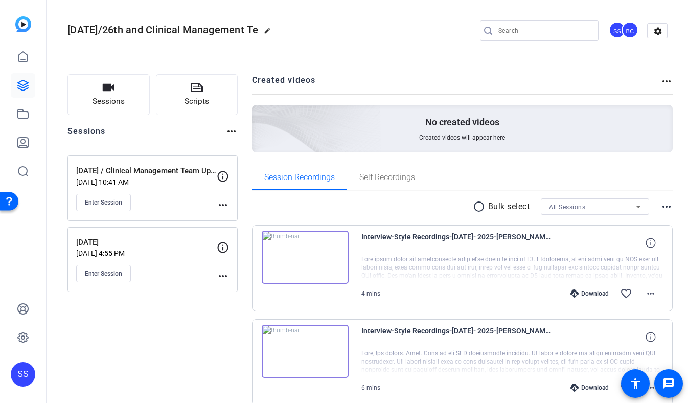
click at [25, 371] on div "SS" at bounding box center [23, 374] width 25 height 25
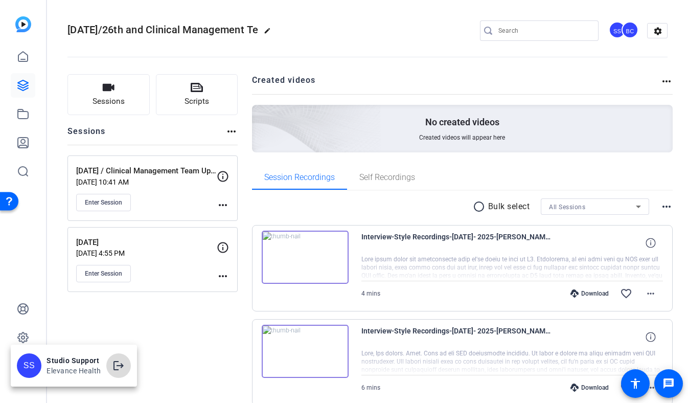
click at [117, 363] on mat-icon "logout" at bounding box center [118, 365] width 12 height 12
